Goal: Task Accomplishment & Management: Complete application form

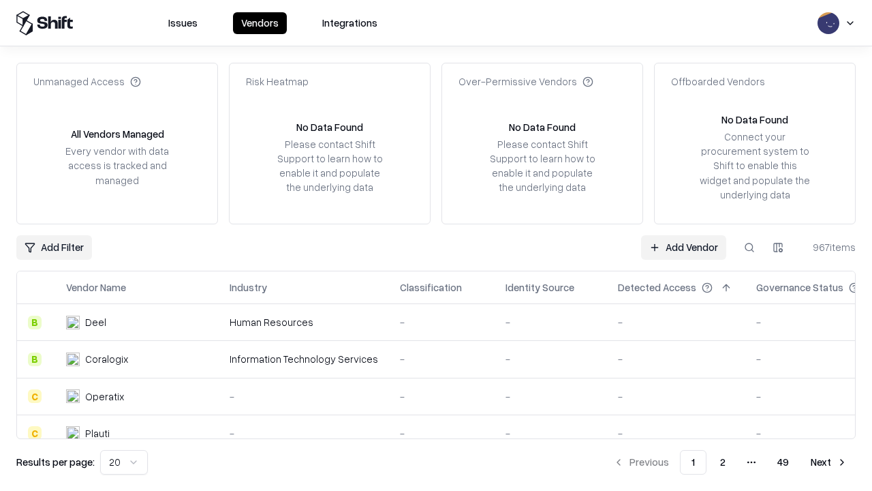
click at [684, 247] on link "Add Vendor" at bounding box center [683, 247] width 85 height 25
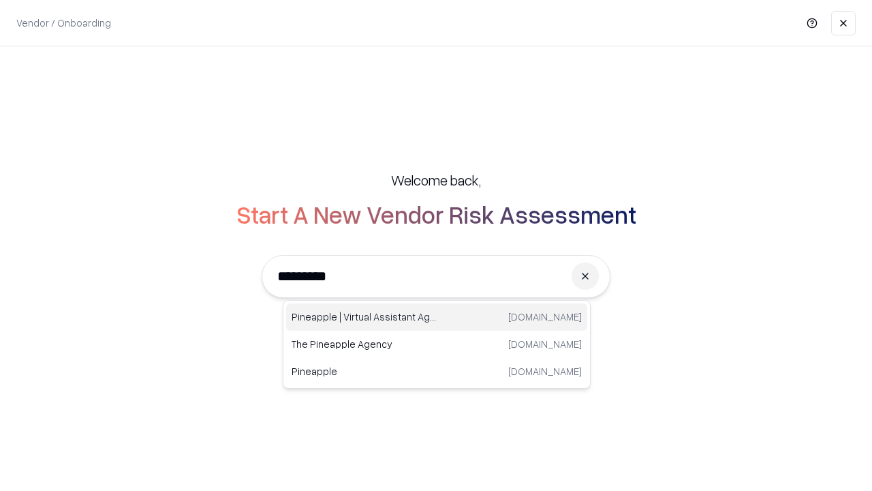
click at [437, 317] on div "Pineapple | Virtual Assistant Agency [DOMAIN_NAME]" at bounding box center [436, 316] width 301 height 27
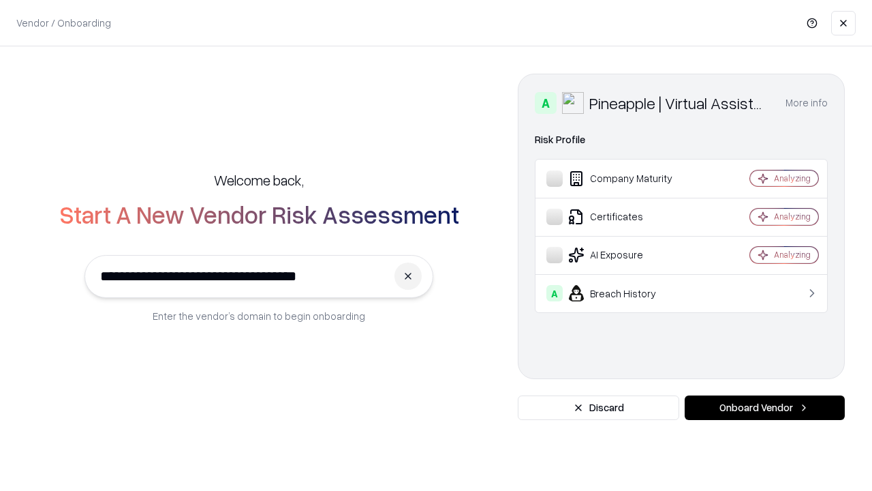
type input "**********"
click at [765, 408] on button "Onboard Vendor" at bounding box center [765, 407] width 160 height 25
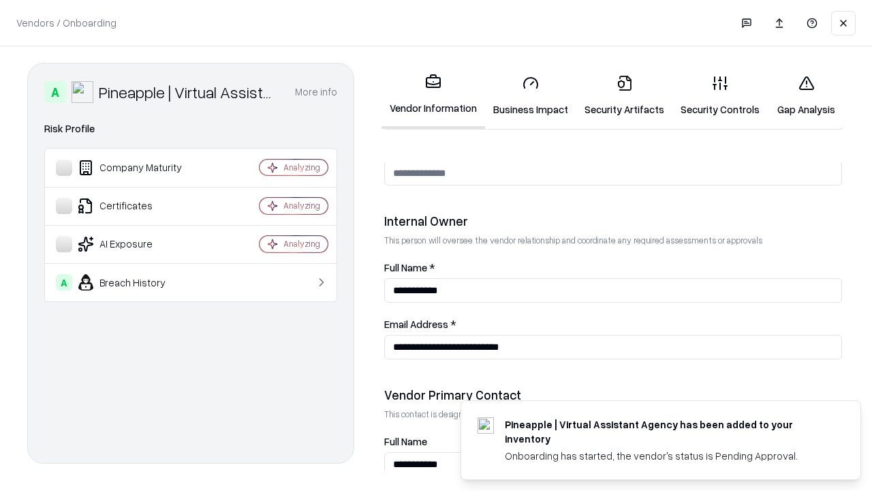
scroll to position [706, 0]
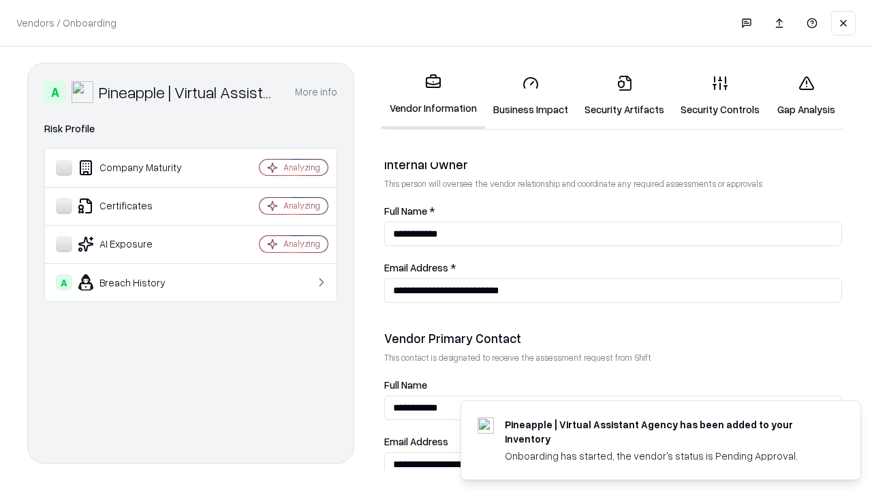
click at [624, 95] on link "Security Artifacts" at bounding box center [625, 95] width 96 height 63
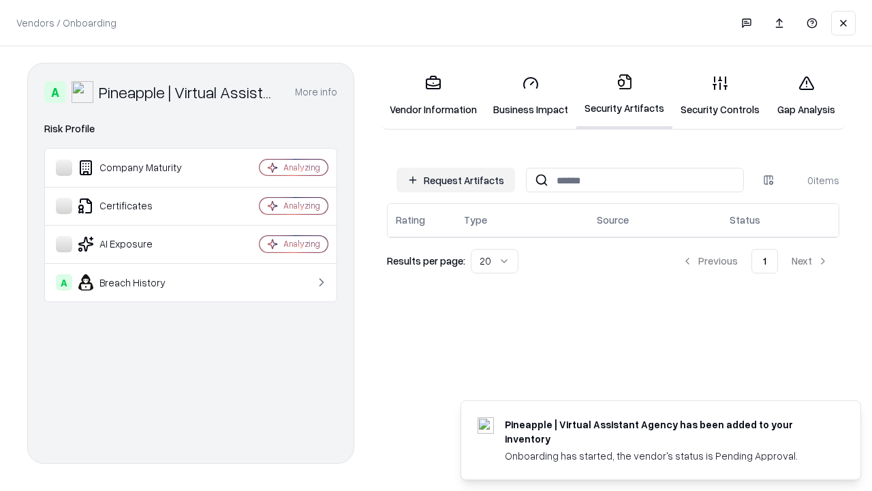
click at [456, 180] on button "Request Artifacts" at bounding box center [456, 180] width 119 height 25
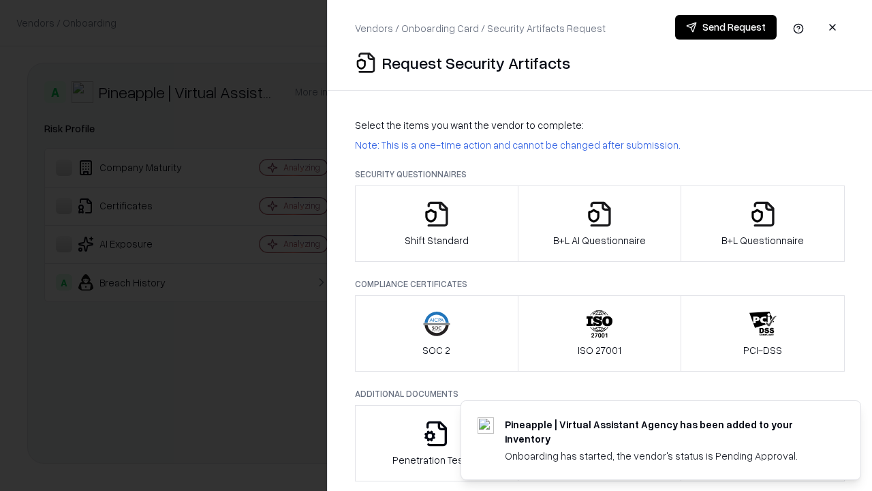
click at [763, 224] on icon "button" at bounding box center [763, 213] width 27 height 27
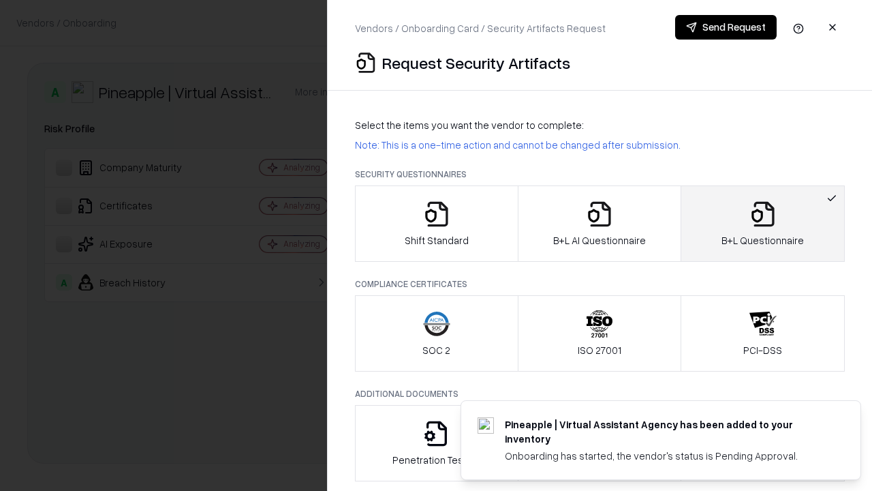
click at [599, 224] on icon "button" at bounding box center [599, 213] width 27 height 27
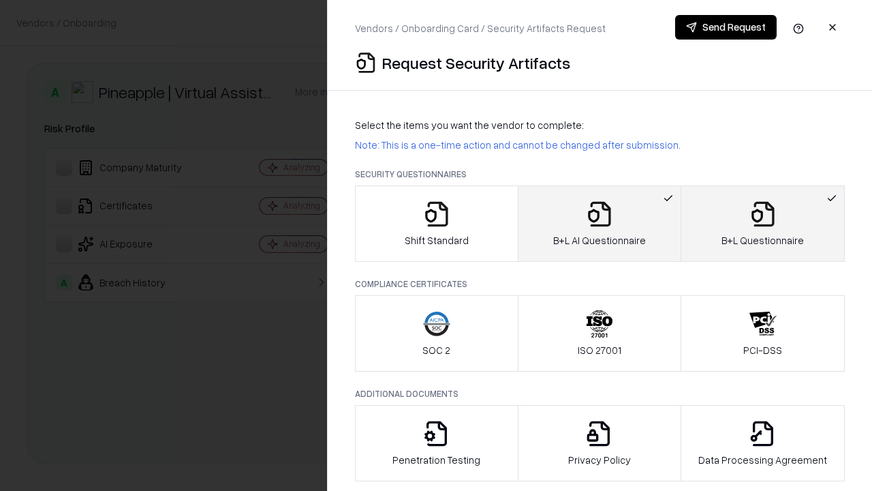
click at [726, 27] on button "Send Request" at bounding box center [726, 27] width 102 height 25
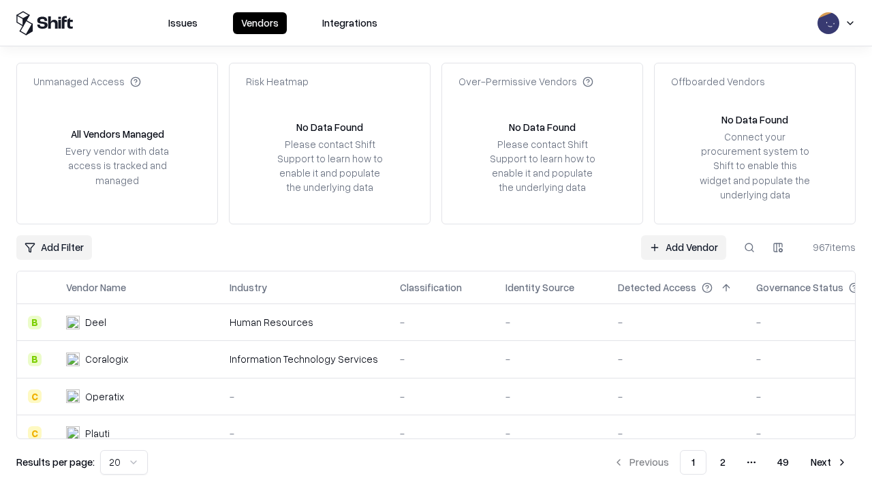
click at [750, 247] on button at bounding box center [749, 247] width 25 height 25
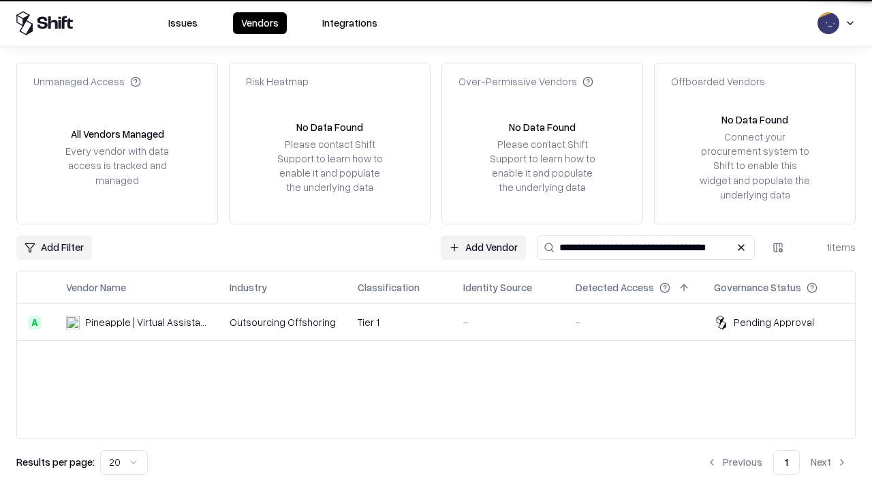
type input "**********"
click at [444, 322] on td "Tier 1" at bounding box center [400, 322] width 106 height 37
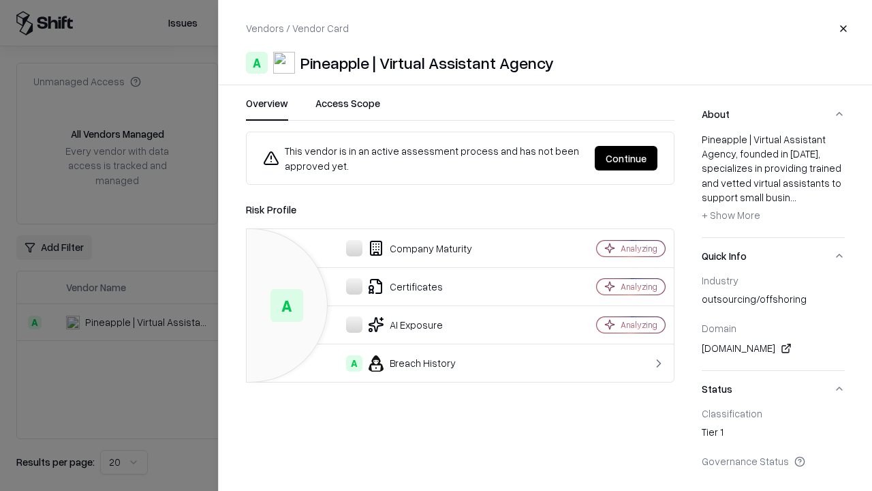
click at [626, 158] on button "Continue" at bounding box center [626, 158] width 63 height 25
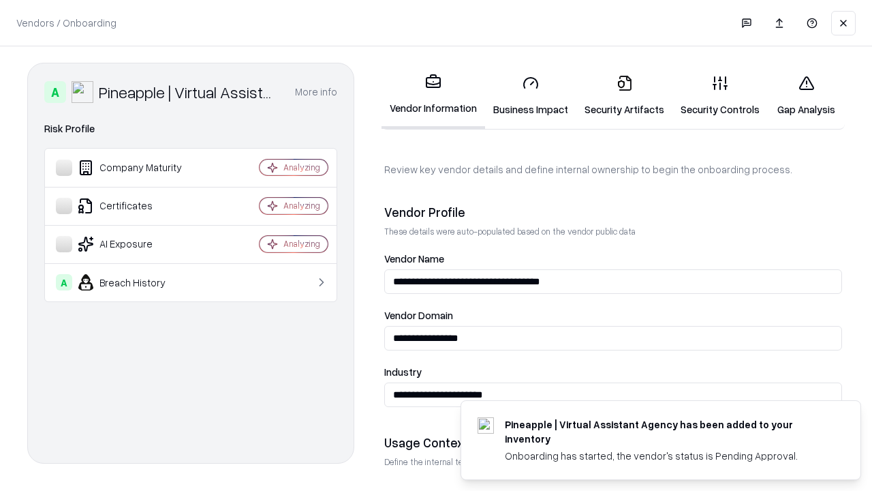
click at [624, 95] on link "Security Artifacts" at bounding box center [625, 95] width 96 height 63
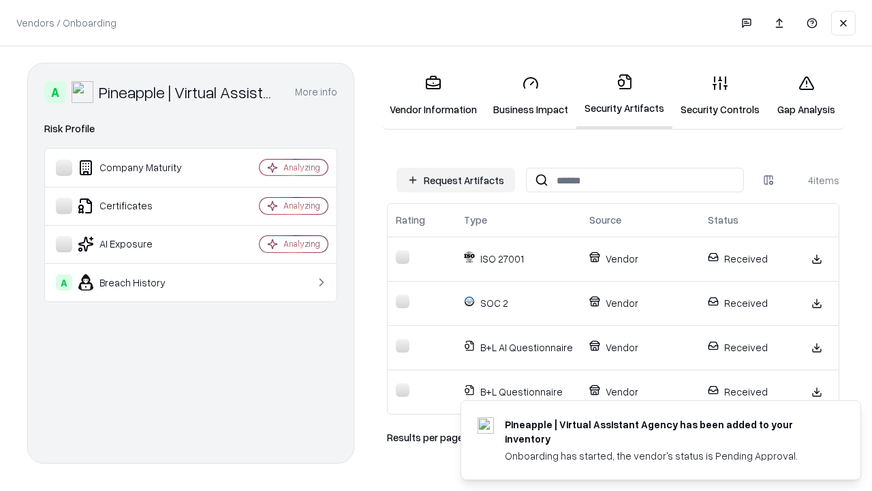
click at [806, 95] on link "Gap Analysis" at bounding box center [806, 95] width 77 height 63
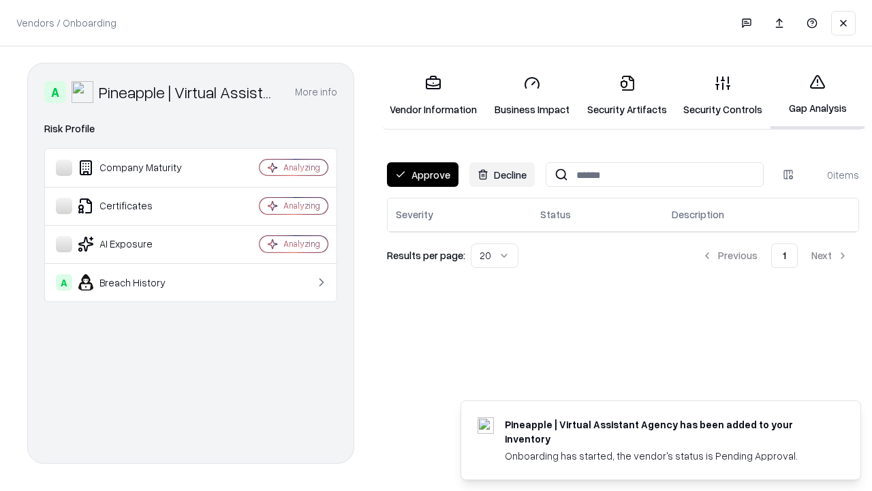
click at [423, 174] on button "Approve" at bounding box center [423, 174] width 72 height 25
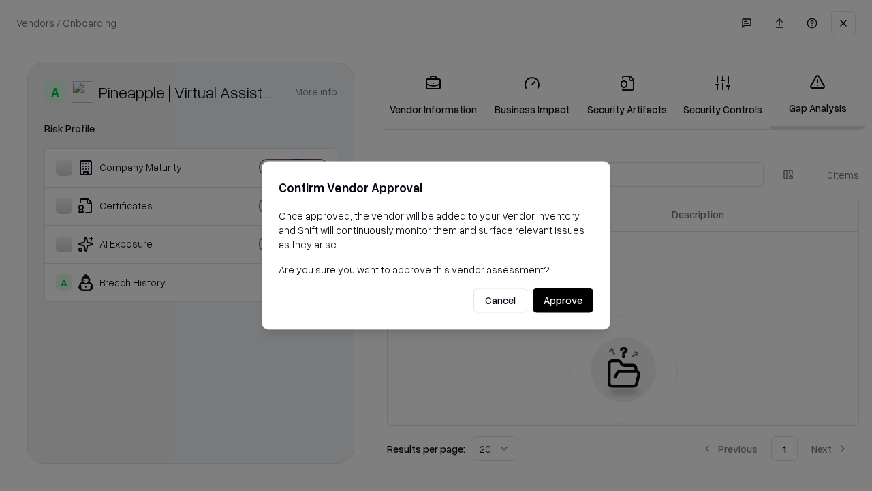
click at [563, 300] on button "Approve" at bounding box center [563, 300] width 61 height 25
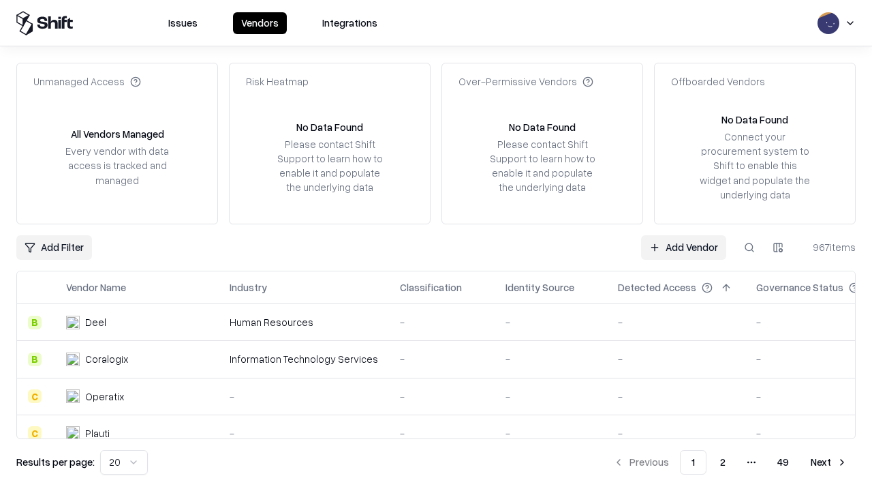
type input "**********"
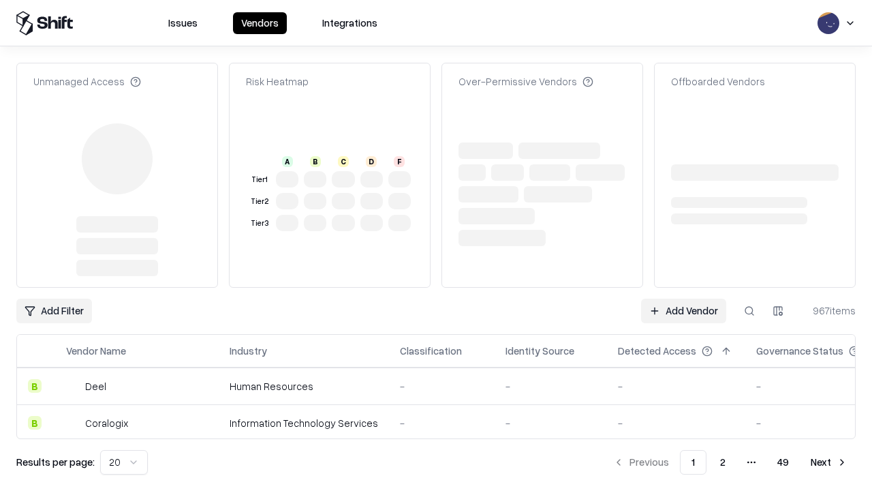
click at [684, 299] on link "Add Vendor" at bounding box center [683, 311] width 85 height 25
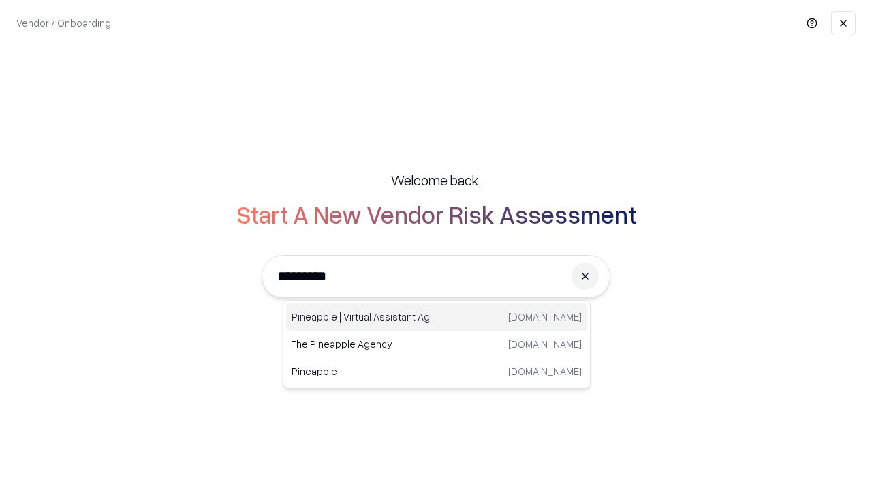
click at [437, 317] on div "Pineapple | Virtual Assistant Agency [DOMAIN_NAME]" at bounding box center [436, 316] width 301 height 27
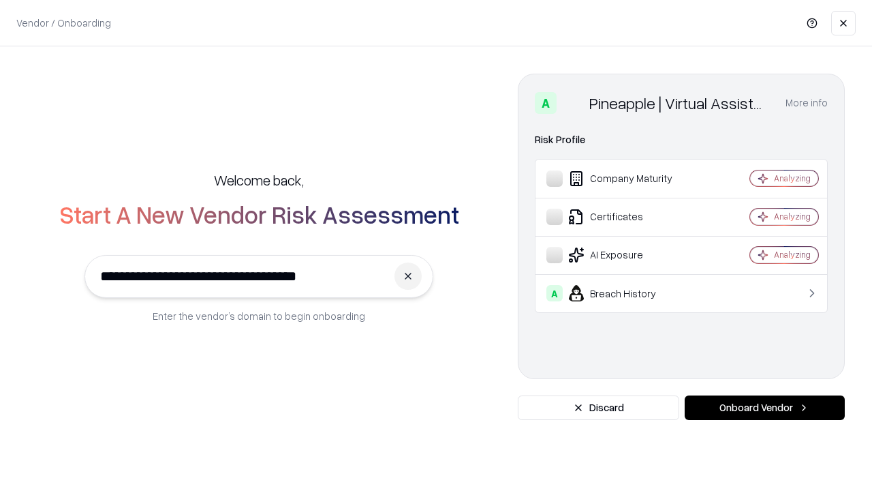
type input "**********"
click at [765, 408] on button "Onboard Vendor" at bounding box center [765, 407] width 160 height 25
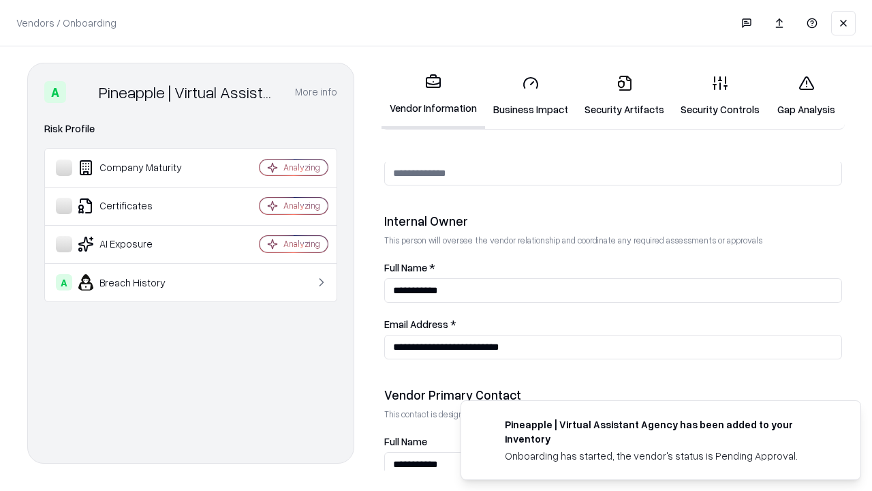
scroll to position [706, 0]
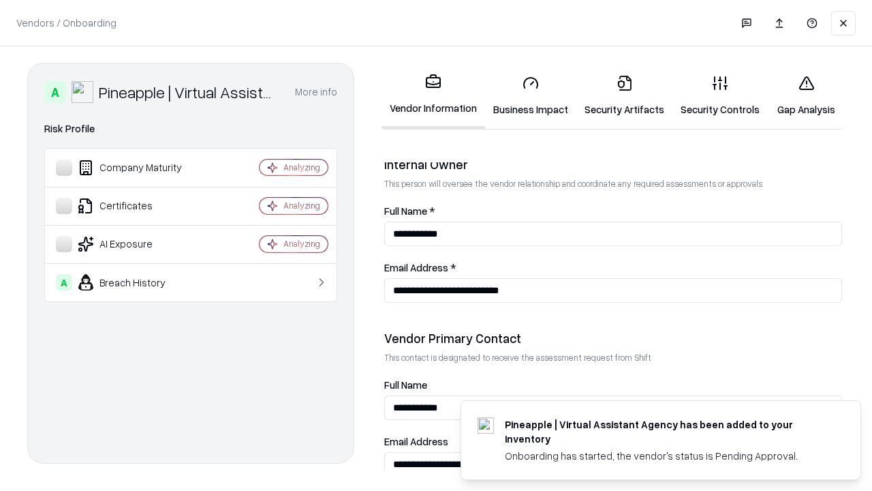
click at [806, 95] on link "Gap Analysis" at bounding box center [806, 95] width 77 height 63
